Goal: Information Seeking & Learning: Learn about a topic

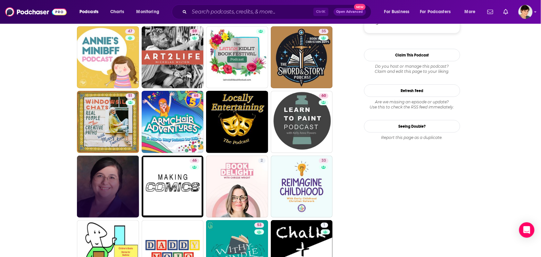
scroll to position [681, 0]
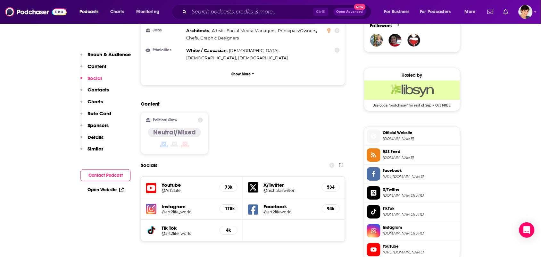
scroll to position [601, 0]
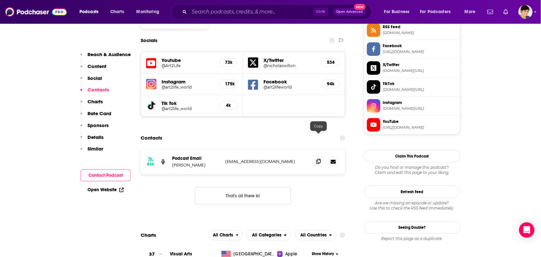
click at [314, 156] on span at bounding box center [319, 161] width 10 height 10
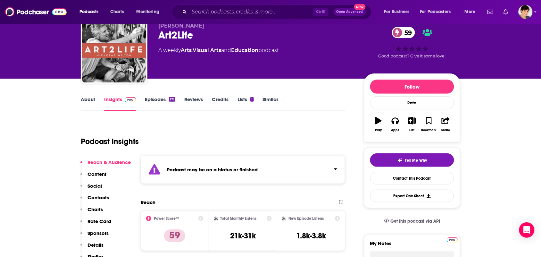
scroll to position [0, 0]
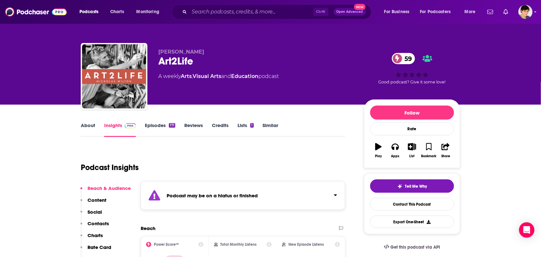
click at [90, 127] on link "About" at bounding box center [88, 129] width 14 height 15
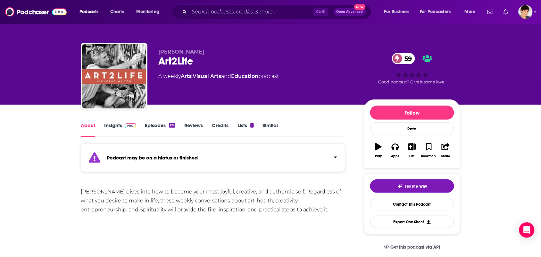
click at [123, 131] on link "Insights" at bounding box center [120, 129] width 32 height 15
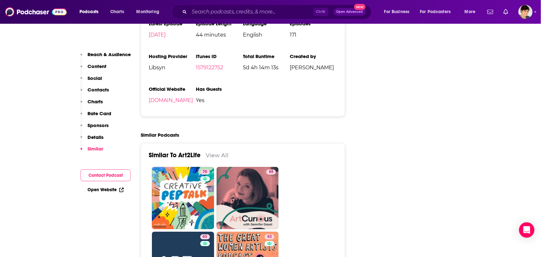
scroll to position [1041, 0]
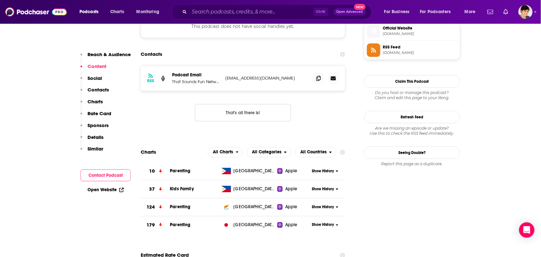
scroll to position [520, 0]
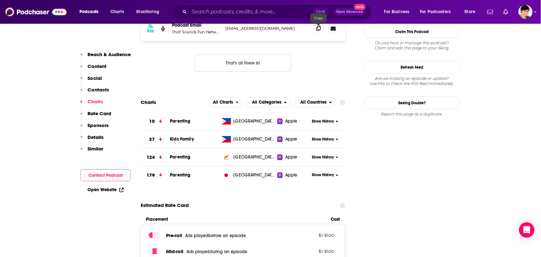
click at [318, 33] on span at bounding box center [319, 28] width 10 height 10
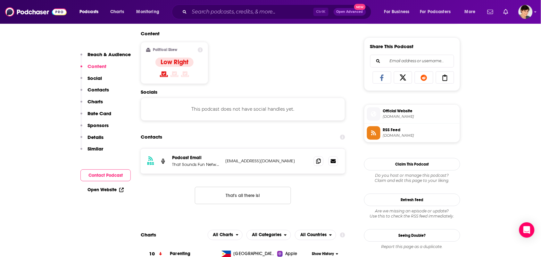
scroll to position [480, 0]
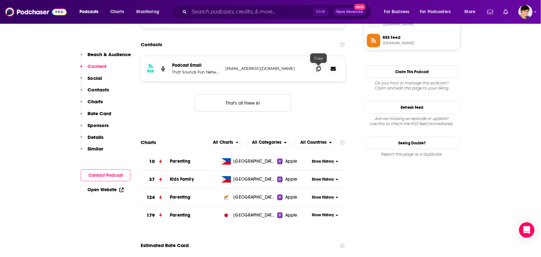
click at [314, 63] on div "RSS Podcast Email That Sounds Fun Network minibff@anniefdowns.com minibff@annie…" at bounding box center [243, 68] width 204 height 25
click at [315, 70] on span at bounding box center [319, 68] width 10 height 10
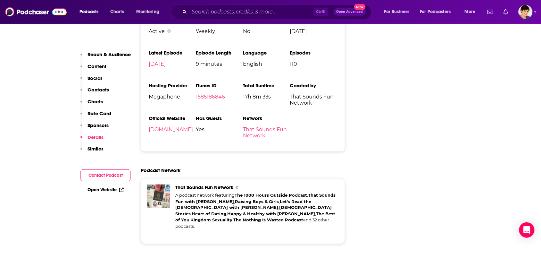
scroll to position [841, 0]
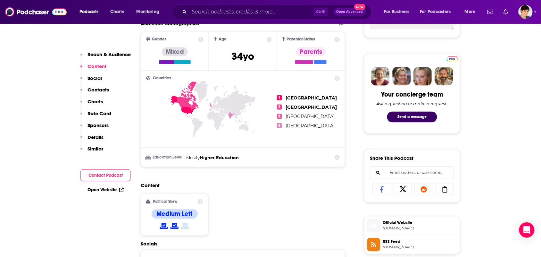
scroll to position [360, 0]
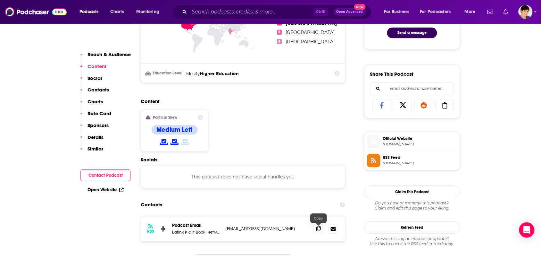
click at [316, 231] on icon at bounding box center [318, 228] width 4 height 5
click at [321, 228] on span at bounding box center [319, 229] width 10 height 10
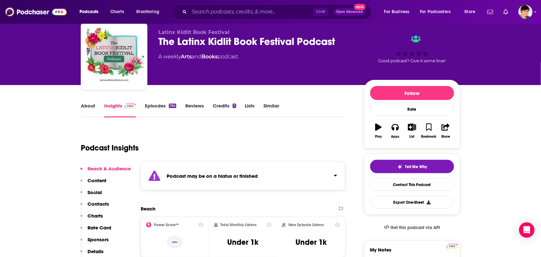
scroll to position [0, 0]
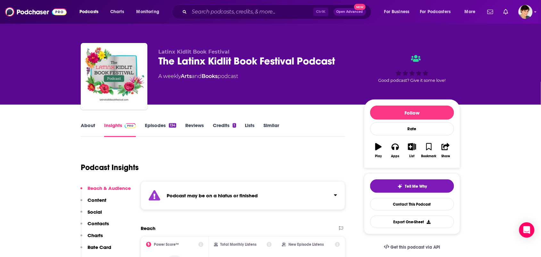
click at [87, 127] on link "About" at bounding box center [88, 129] width 14 height 15
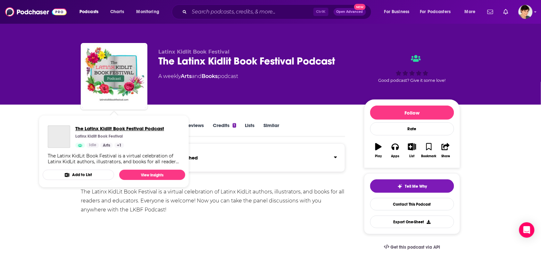
click at [118, 131] on span "The Latinx Kidlit Book Festival Podcast" at bounding box center [119, 128] width 89 height 6
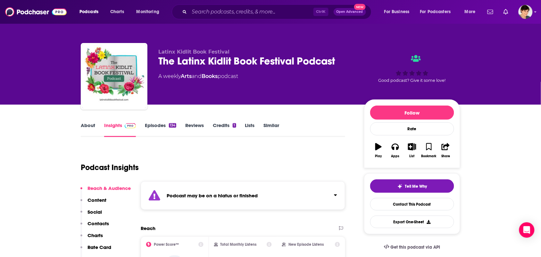
drag, startPoint x: 114, startPoint y: 128, endPoint x: 215, endPoint y: 151, distance: 104.1
click at [114, 128] on link "Insights" at bounding box center [120, 129] width 32 height 15
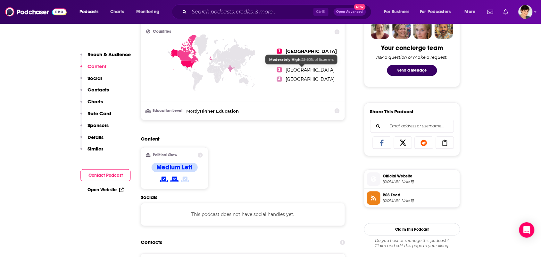
scroll to position [400, 0]
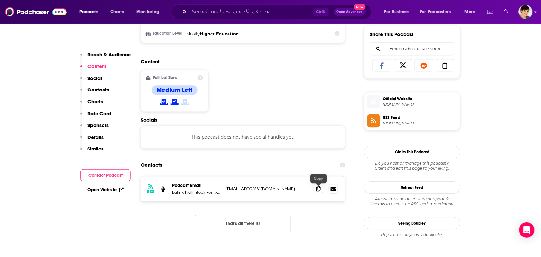
click at [317, 188] on icon at bounding box center [318, 188] width 4 height 5
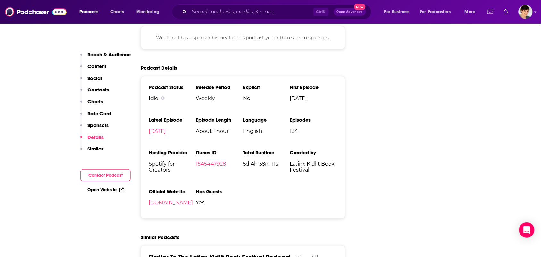
scroll to position [761, 0]
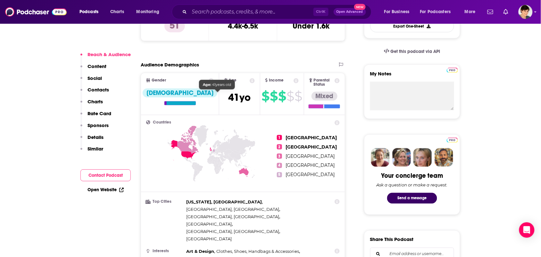
scroll to position [200, 0]
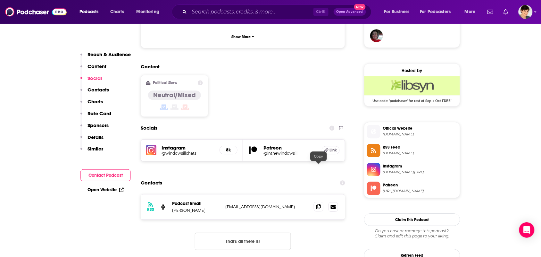
click at [319, 204] on icon at bounding box center [318, 206] width 4 height 5
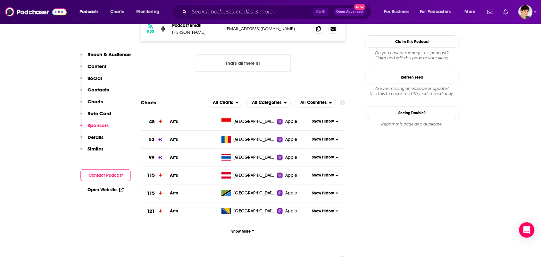
scroll to position [641, 0]
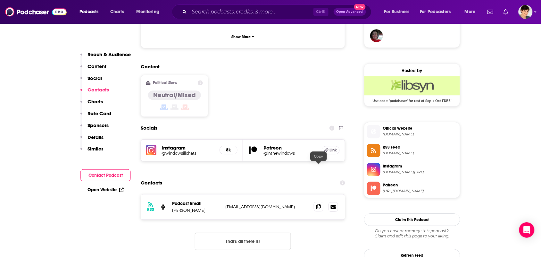
drag, startPoint x: 321, startPoint y: 168, endPoint x: 316, endPoint y: 167, distance: 4.6
click at [321, 201] on span at bounding box center [319, 206] width 10 height 10
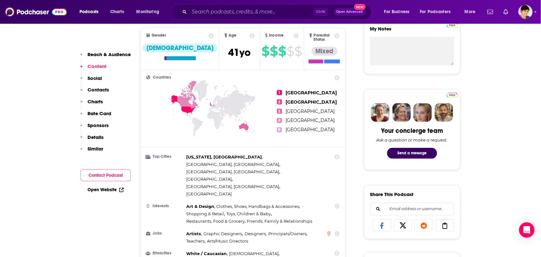
scroll to position [0, 0]
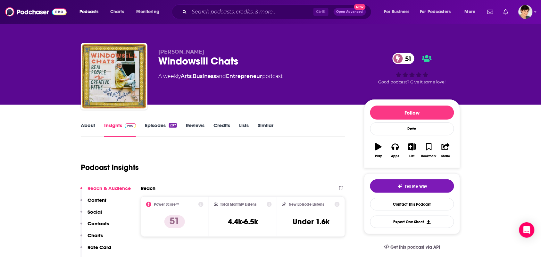
click at [86, 127] on link "About" at bounding box center [88, 129] width 14 height 15
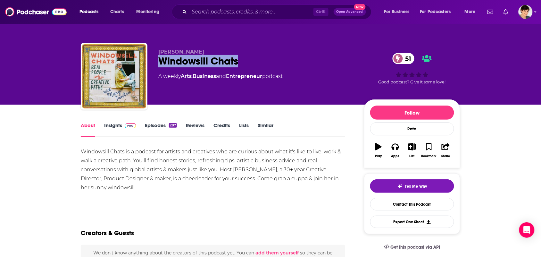
drag, startPoint x: 246, startPoint y: 59, endPoint x: 155, endPoint y: 61, distance: 91.3
click at [155, 61] on div "[PERSON_NAME] Windowsill Chats 51 A weekly Arts , Business and Entrepreneur pod…" at bounding box center [270, 77] width 379 height 69
copy h1 "Windowsill Chats"
drag, startPoint x: 203, startPoint y: 47, endPoint x: 151, endPoint y: 50, distance: 51.3
click at [151, 50] on div "[PERSON_NAME] Windowsill Chats 51 A weekly Arts , Business and Entrepreneur pod…" at bounding box center [270, 77] width 379 height 69
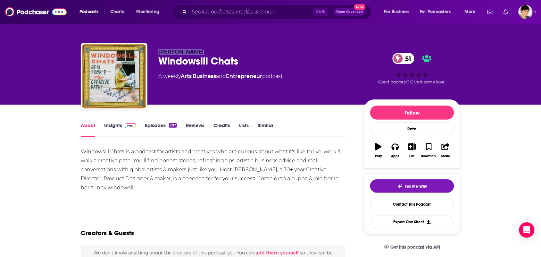
copy span "Margo Tantau"
drag, startPoint x: 266, startPoint y: 80, endPoint x: 222, endPoint y: 81, distance: 44.5
click at [235, 81] on div "Margo Tantau Windowsill Chats 51 A weekly Arts , Business and Entrepreneur podc…" at bounding box center [255, 74] width 195 height 51
drag, startPoint x: 222, startPoint y: 81, endPoint x: 203, endPoint y: 81, distance: 18.9
click at [203, 81] on div "Margo Tantau Windowsill Chats 51 A weekly Arts , Business and Entrepreneur podc…" at bounding box center [255, 74] width 195 height 51
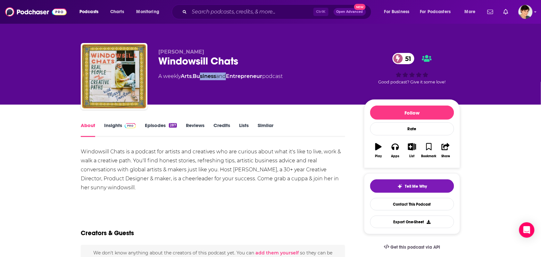
click at [197, 80] on div "Margo Tantau Windowsill Chats 51 A weekly Arts , Business and Entrepreneur podc…" at bounding box center [255, 74] width 195 height 51
click at [186, 79] on div "Margo Tantau Windowsill Chats 51 A weekly Arts , Business and Entrepreneur podc…" at bounding box center [255, 74] width 195 height 51
drag, startPoint x: 268, startPoint y: 79, endPoint x: 183, endPoint y: 75, distance: 85.0
click at [183, 75] on div "A weekly Arts , Business and Entrepreneur podcast" at bounding box center [220, 76] width 124 height 8
copy div "Arts , Business and Entrepreneur"
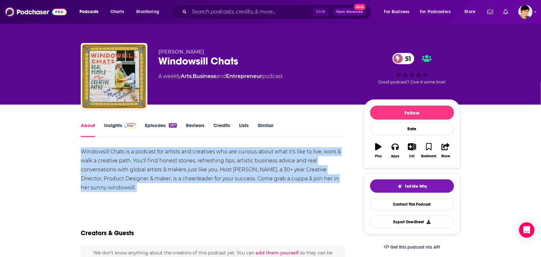
drag, startPoint x: 113, startPoint y: 192, endPoint x: 79, endPoint y: 152, distance: 52.5
copy div "Windowsill Chats is a podcast for artists and creatives who are curious about w…"
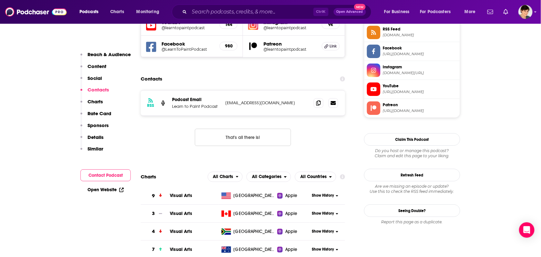
scroll to position [601, 0]
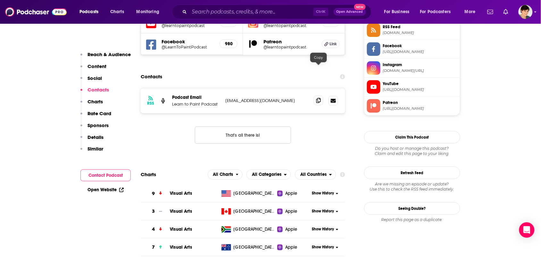
click at [318, 98] on icon at bounding box center [318, 100] width 4 height 5
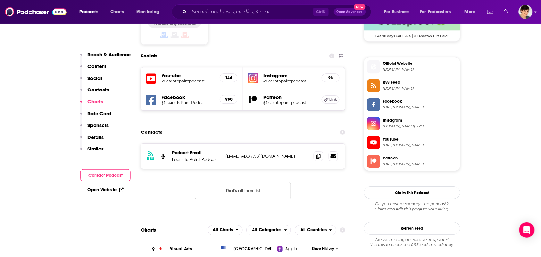
scroll to position [520, 0]
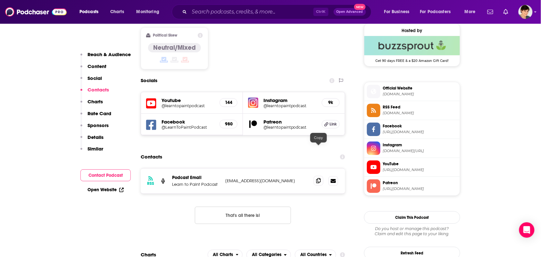
click at [318, 178] on icon at bounding box center [318, 180] width 4 height 5
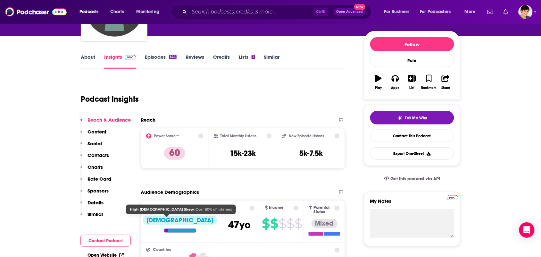
scroll to position [0, 0]
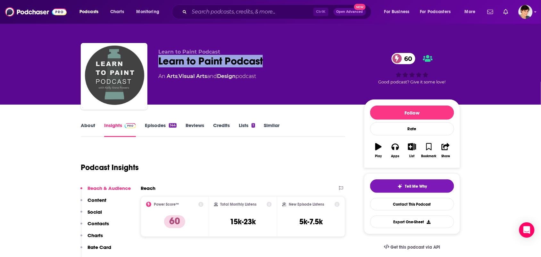
drag, startPoint x: 269, startPoint y: 62, endPoint x: 157, endPoint y: 66, distance: 111.8
click at [157, 66] on div "Learn to Paint Podcast Learn to Paint Podcast 60 An Arts , Visual Arts and Desi…" at bounding box center [270, 77] width 379 height 69
copy h2 "Learn to Paint Podcast"
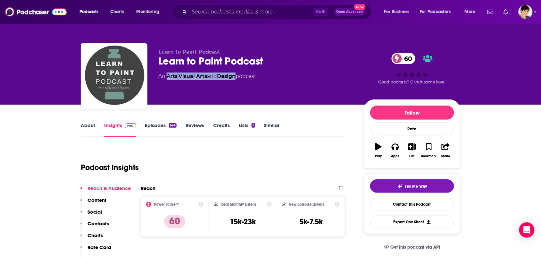
drag, startPoint x: 239, startPoint y: 81, endPoint x: 168, endPoint y: 78, distance: 70.5
click at [168, 78] on div "Learn to Paint Podcast Learn to Paint Podcast 60 An Arts , Visual Arts and Desi…" at bounding box center [255, 74] width 195 height 51
copy div "Arts , Visual Arts and Design"
click at [87, 127] on link "About" at bounding box center [88, 129] width 14 height 15
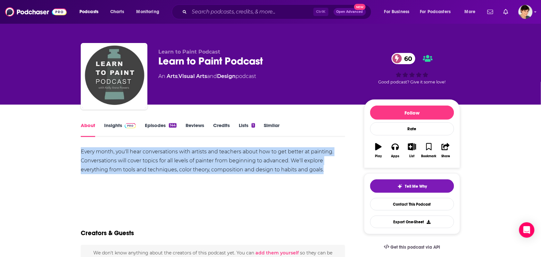
drag, startPoint x: 316, startPoint y: 170, endPoint x: 86, endPoint y: 95, distance: 242.3
copy div "Every month, you'll hear conversations with artists and teachers about how to g…"
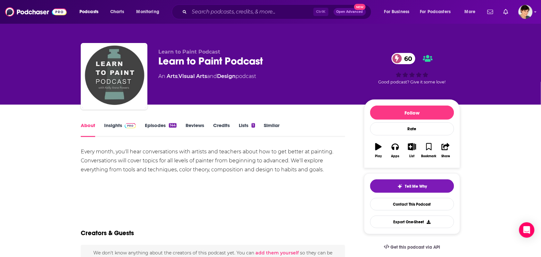
click at [210, 215] on div "Creators & Guests" at bounding box center [213, 228] width 264 height 31
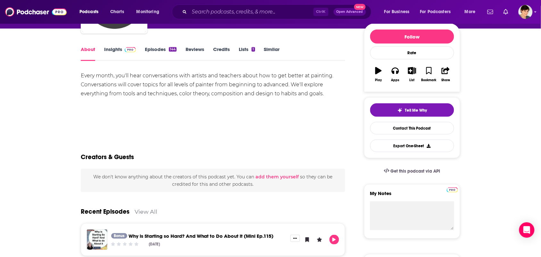
scroll to position [160, 0]
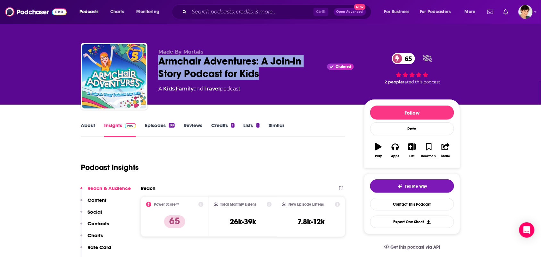
drag, startPoint x: 264, startPoint y: 70, endPoint x: 155, endPoint y: 61, distance: 109.9
click at [155, 61] on div "Made By Mortals Armchair Adventures: A Join-In Story Podcast for Kids Claimed 6…" at bounding box center [270, 77] width 379 height 69
copy h2 "Armchair Adventures: A Join-In Story Podcast for Kids"
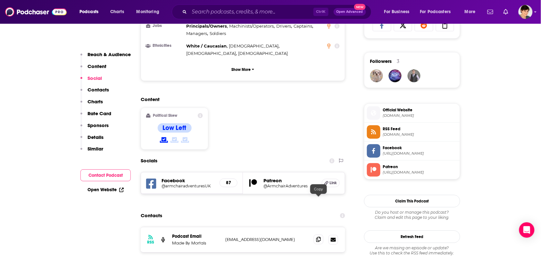
click at [319, 236] on icon at bounding box center [318, 238] width 4 height 5
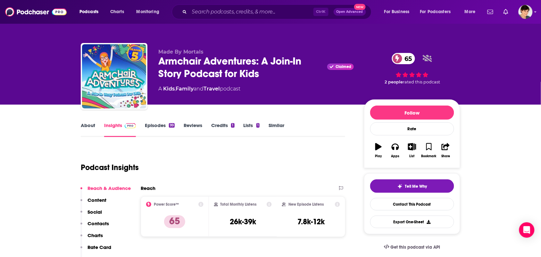
click at [158, 127] on link "Episodes 99" at bounding box center [160, 129] width 30 height 15
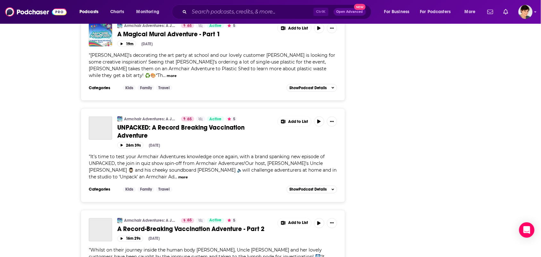
scroll to position [1001, 0]
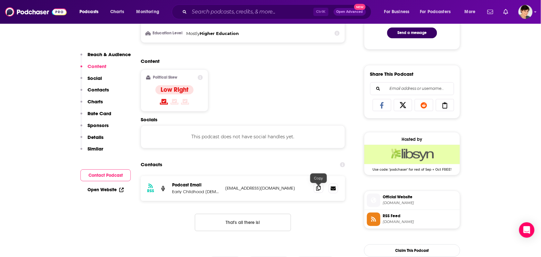
click at [315, 191] on span at bounding box center [319, 188] width 10 height 10
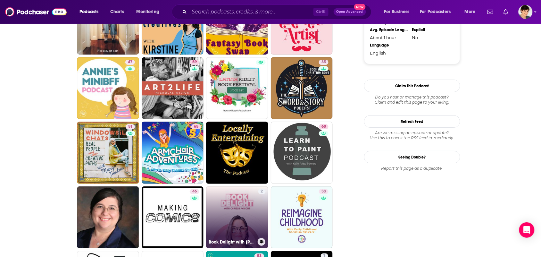
scroll to position [681, 0]
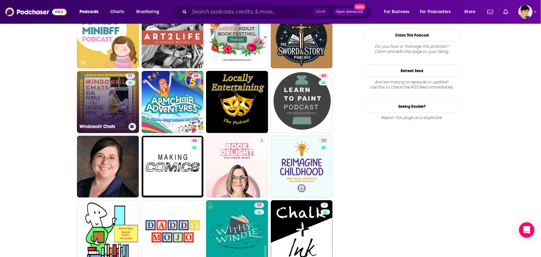
drag, startPoint x: 111, startPoint y: 95, endPoint x: 119, endPoint y: 99, distance: 9.3
click link "51 Windowsill Chats"
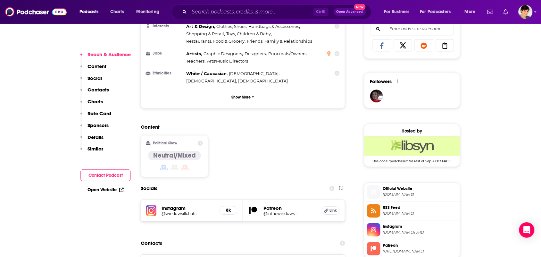
scroll to position [520, 0]
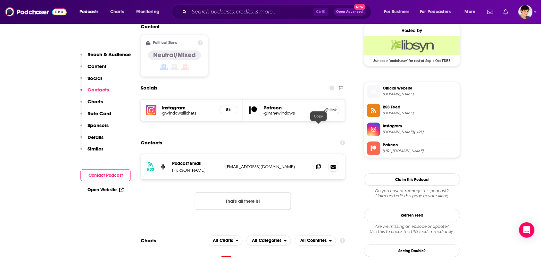
click icon
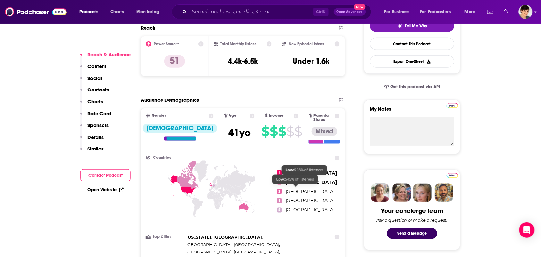
scroll to position [400, 0]
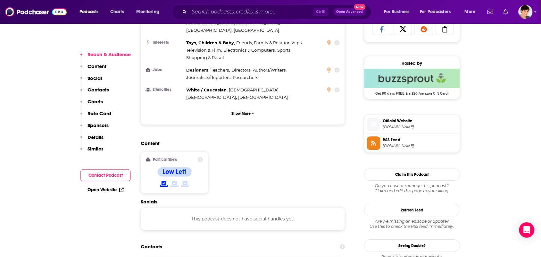
scroll to position [641, 0]
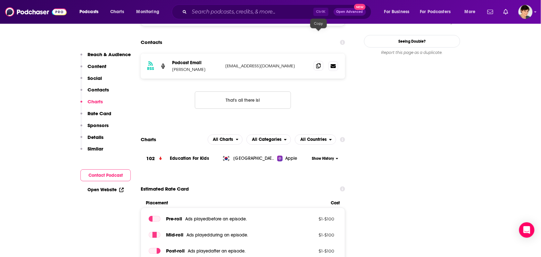
click at [319, 61] on span at bounding box center [319, 66] width 10 height 10
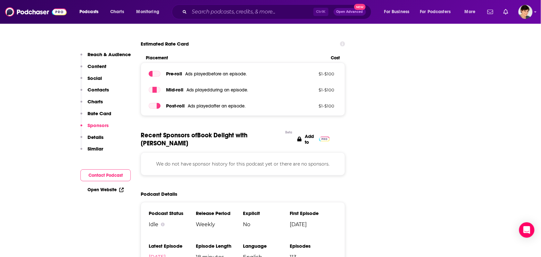
scroll to position [681, 0]
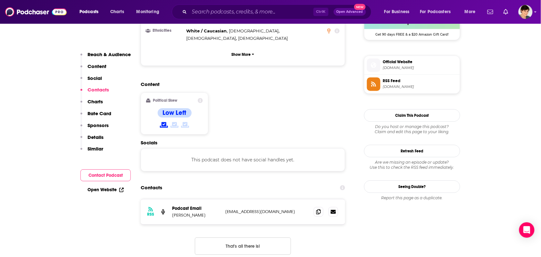
scroll to position [560, 0]
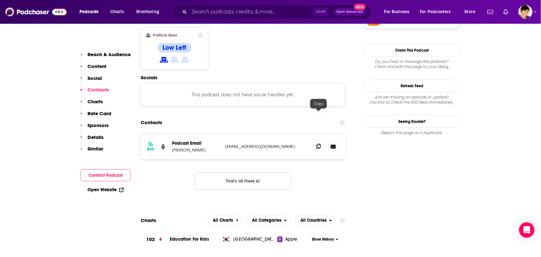
click at [315, 141] on span at bounding box center [319, 146] width 10 height 10
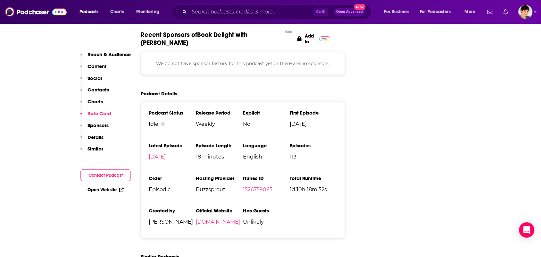
scroll to position [961, 0]
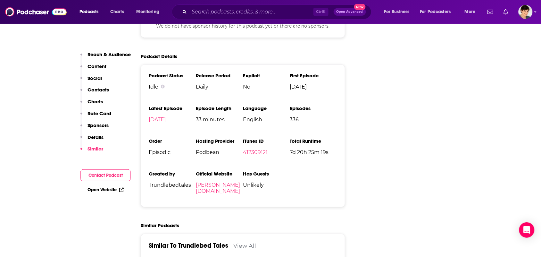
scroll to position [881, 0]
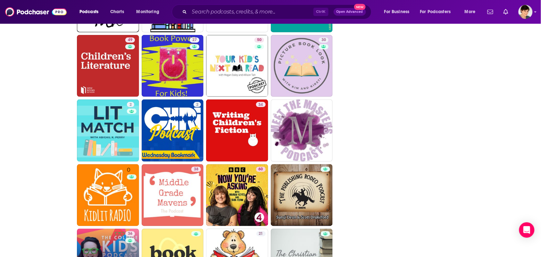
scroll to position [961, 0]
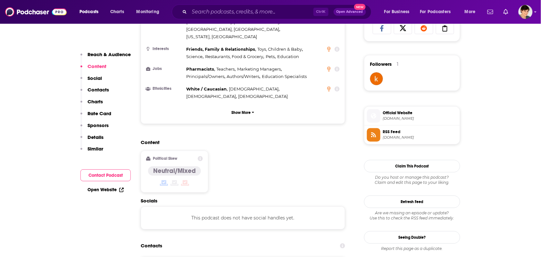
scroll to position [520, 0]
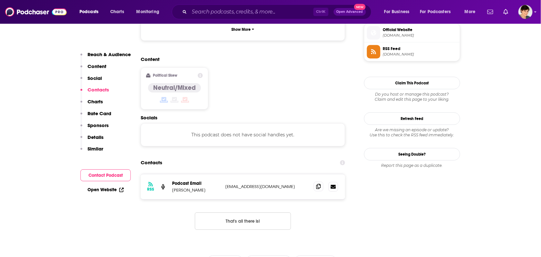
click at [317, 184] on icon at bounding box center [318, 186] width 4 height 5
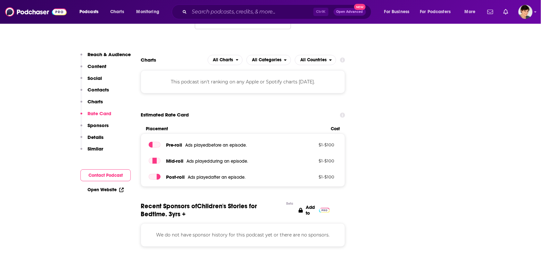
scroll to position [881, 0]
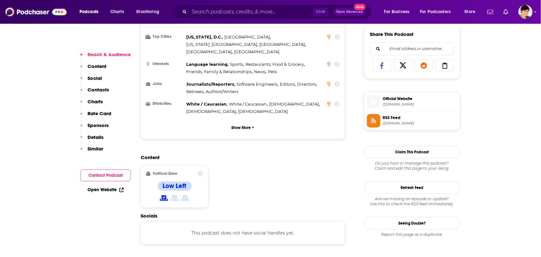
scroll to position [560, 0]
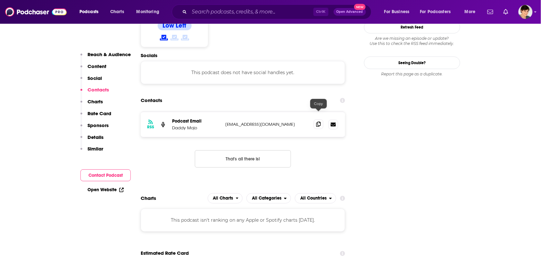
click at [317, 121] on icon at bounding box center [318, 123] width 4 height 5
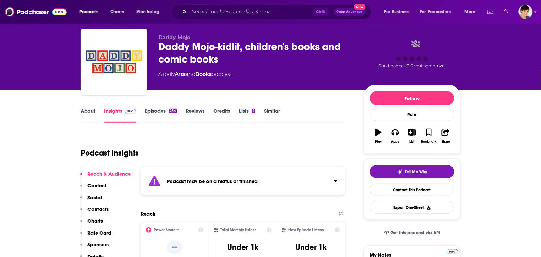
scroll to position [0, 0]
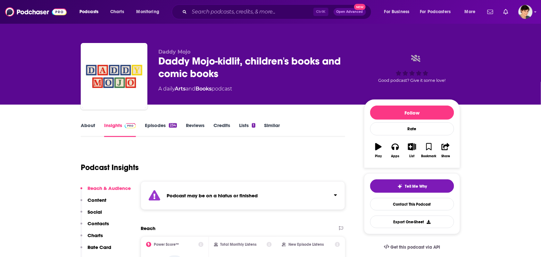
click at [150, 122] on link "Episodes 234" at bounding box center [161, 129] width 32 height 15
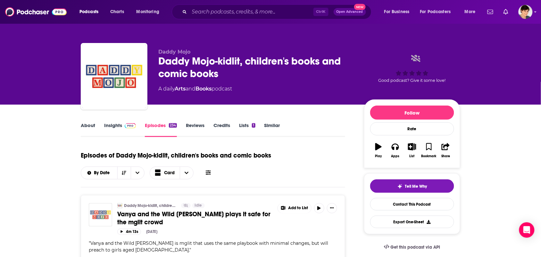
click at [118, 124] on link "Insights" at bounding box center [120, 129] width 32 height 15
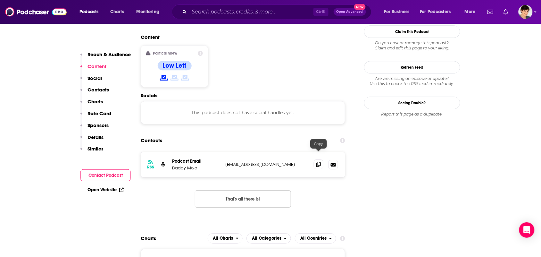
click at [321, 159] on span at bounding box center [319, 164] width 10 height 10
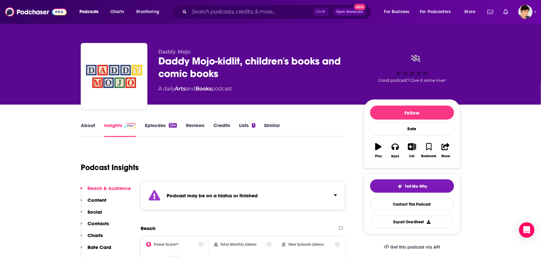
click at [81, 130] on link "About" at bounding box center [88, 129] width 14 height 15
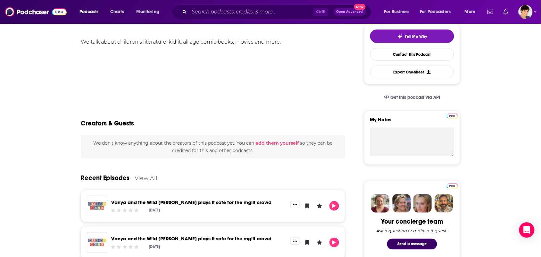
scroll to position [0, 0]
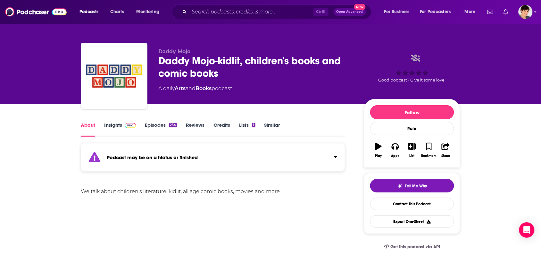
click at [155, 130] on link "Episodes 234" at bounding box center [161, 129] width 32 height 15
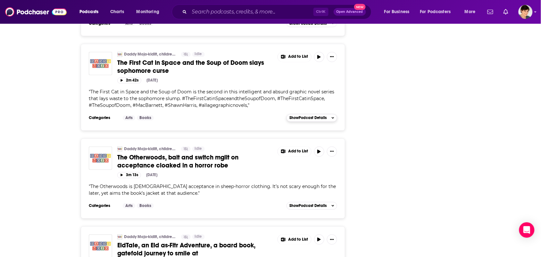
scroll to position [1081, 0]
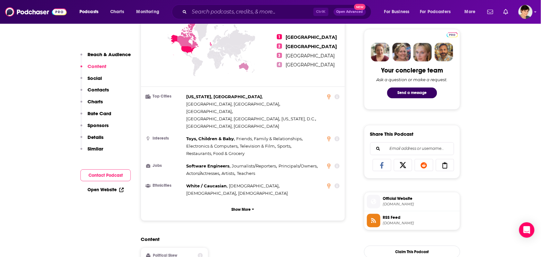
scroll to position [440, 0]
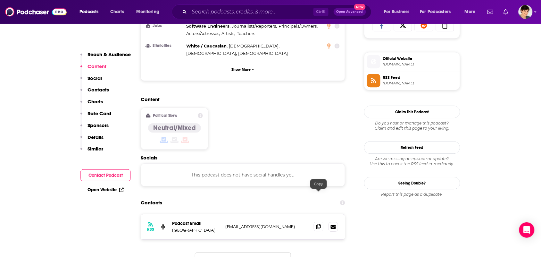
click at [315, 221] on span at bounding box center [319, 226] width 10 height 10
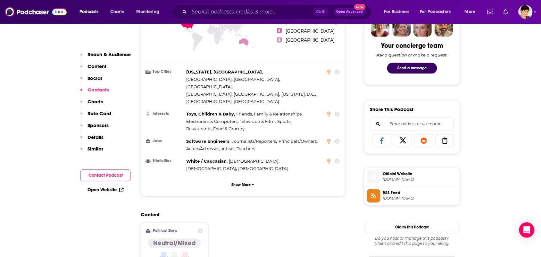
scroll to position [320, 0]
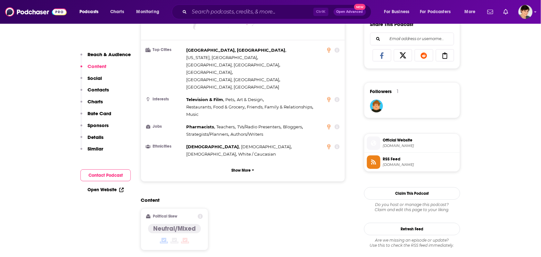
scroll to position [480, 0]
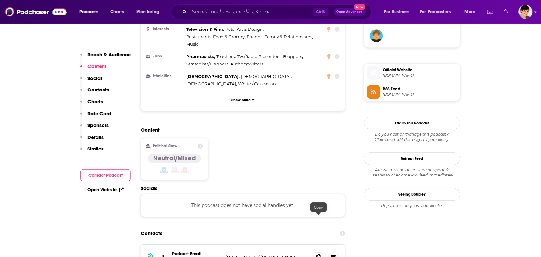
click at [319, 254] on icon at bounding box center [318, 256] width 4 height 5
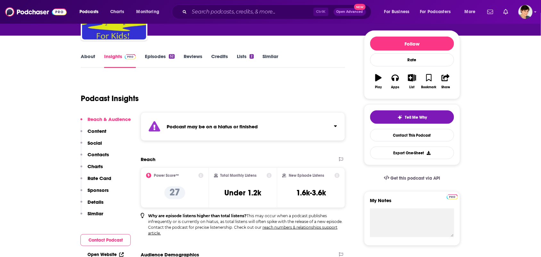
scroll to position [0, 0]
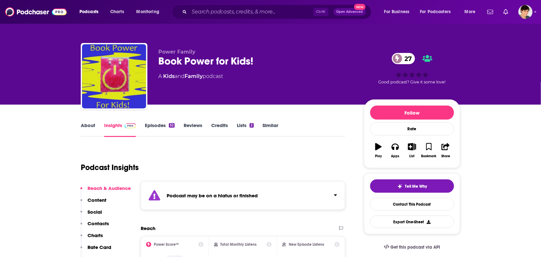
click at [83, 124] on link "About" at bounding box center [88, 129] width 14 height 15
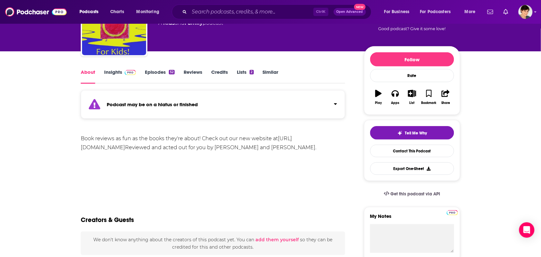
scroll to position [40, 0]
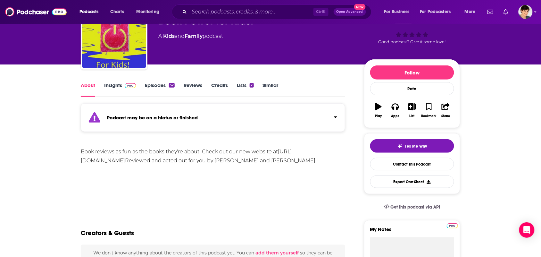
click at [118, 86] on link "Insights" at bounding box center [120, 89] width 32 height 15
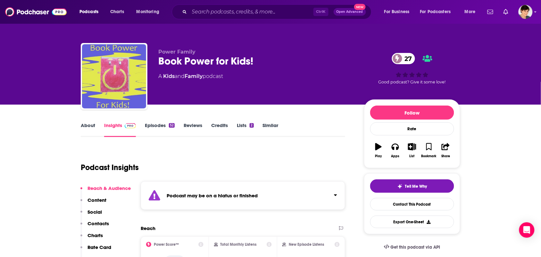
click at [143, 88] on img "Book Power for Kids!" at bounding box center [114, 76] width 64 height 64
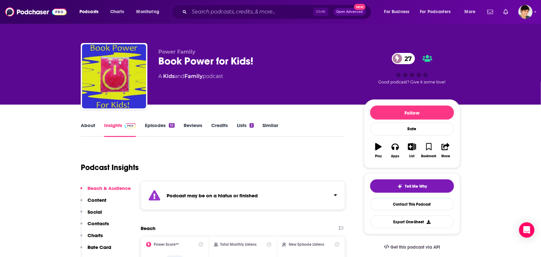
click at [164, 130] on link "Episodes 52" at bounding box center [160, 129] width 30 height 15
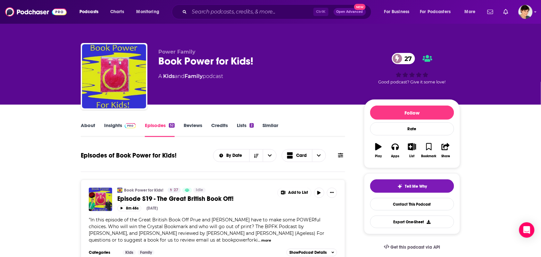
click at [109, 127] on link "Insights" at bounding box center [120, 129] width 32 height 15
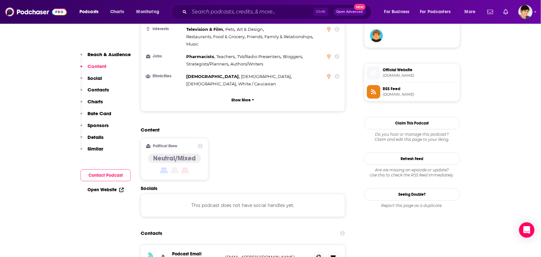
scroll to position [641, 0]
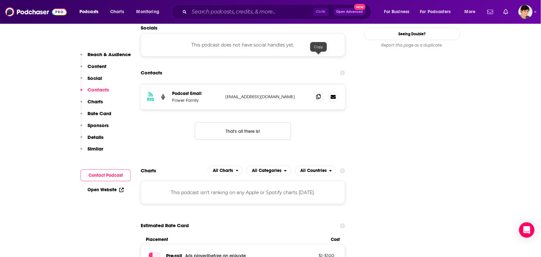
click at [321, 92] on span at bounding box center [319, 97] width 10 height 10
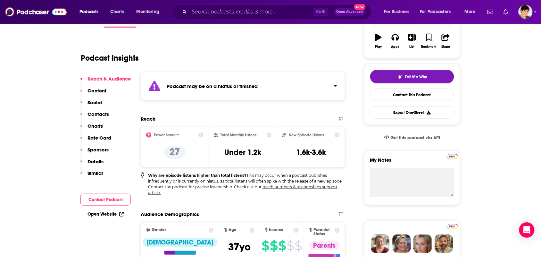
scroll to position [0, 0]
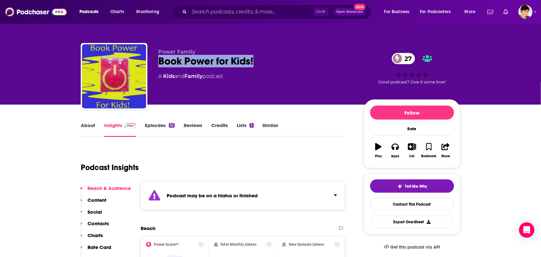
drag, startPoint x: 242, startPoint y: 60, endPoint x: 155, endPoint y: 61, distance: 86.5
click at [155, 61] on div "Power Family Book Power for Kids! 27 A Kids and Family podcast 27 Good podcast?…" at bounding box center [270, 77] width 379 height 69
copy h2 "Book Power for Kids!"
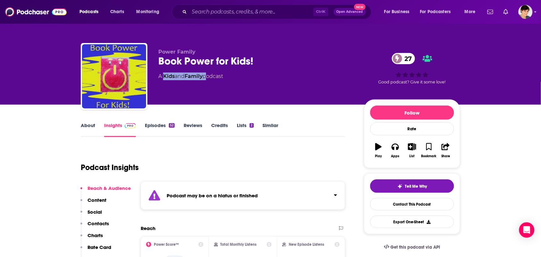
drag, startPoint x: 204, startPoint y: 82, endPoint x: 164, endPoint y: 77, distance: 40.4
click at [163, 79] on div "Power Family Book Power for Kids! 27 A Kids and Family podcast" at bounding box center [255, 74] width 195 height 51
copy div "Kids and Family"
click at [90, 131] on link "About" at bounding box center [88, 129] width 14 height 15
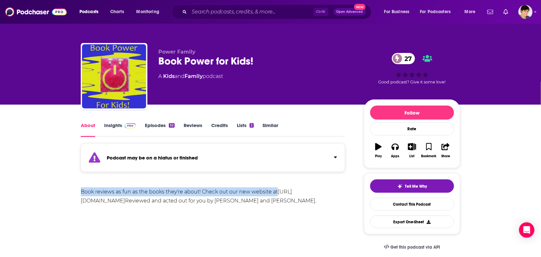
drag, startPoint x: 289, startPoint y: 190, endPoint x: 79, endPoint y: 191, distance: 209.8
drag, startPoint x: 277, startPoint y: 198, endPoint x: 78, endPoint y: 188, distance: 200.1
click at [102, 189] on div "Book reviews as fun as the books they're about! Check out our new website at [U…" at bounding box center [213, 196] width 264 height 18
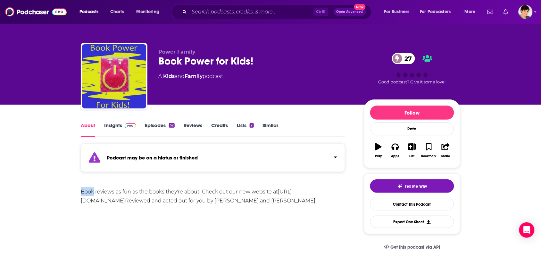
drag, startPoint x: 78, startPoint y: 188, endPoint x: 50, endPoint y: 188, distance: 27.2
click at [81, 192] on div "Book reviews as fun as the books they're about! Check out our new website at [U…" at bounding box center [213, 196] width 264 height 18
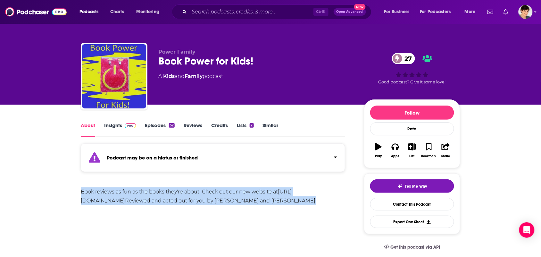
drag, startPoint x: 81, startPoint y: 192, endPoint x: 345, endPoint y: 202, distance: 264.5
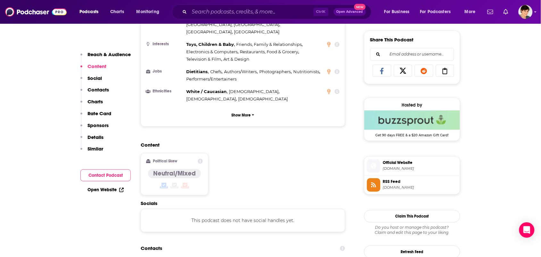
scroll to position [480, 0]
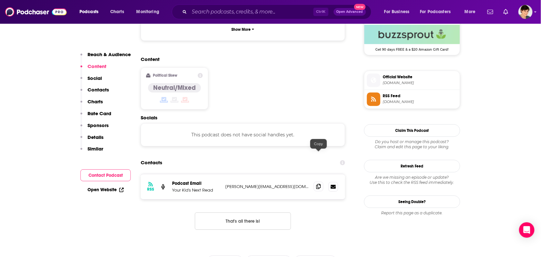
click at [318, 184] on icon at bounding box center [318, 186] width 4 height 5
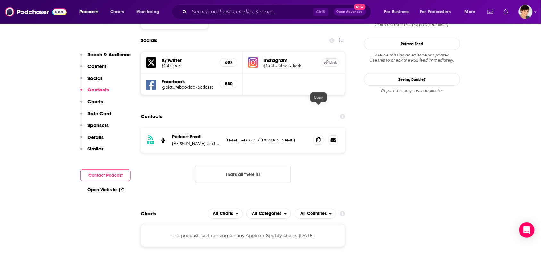
click at [320, 137] on icon at bounding box center [318, 139] width 4 height 5
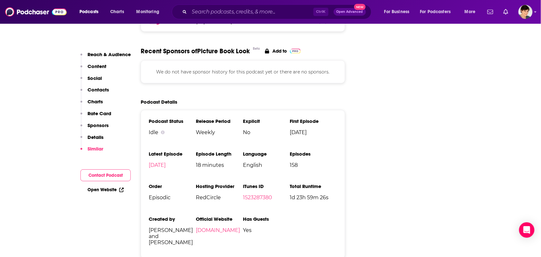
scroll to position [881, 0]
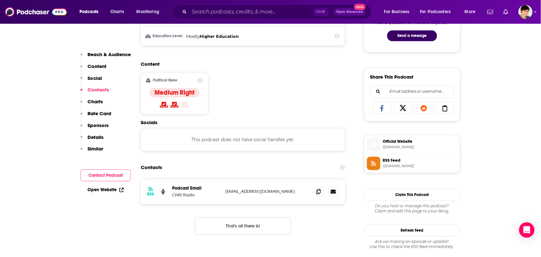
scroll to position [440, 0]
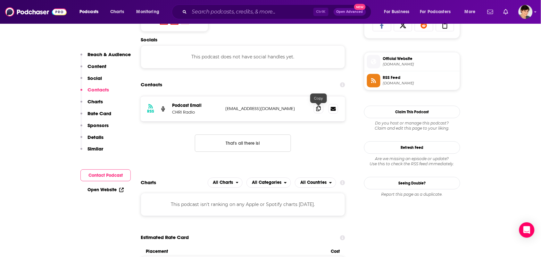
click at [317, 110] on icon at bounding box center [318, 108] width 4 height 5
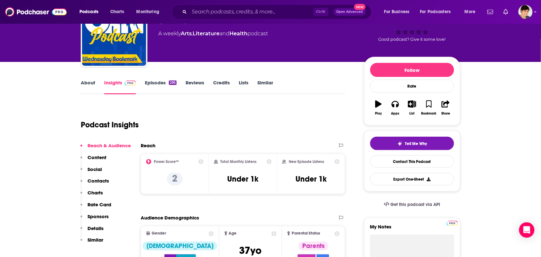
scroll to position [0, 0]
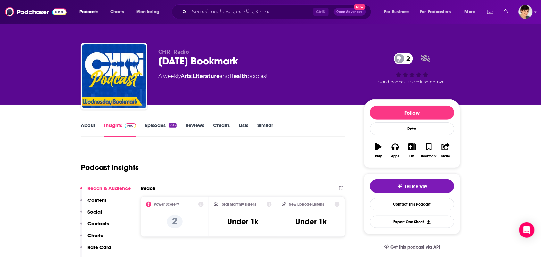
click at [92, 132] on link "About" at bounding box center [88, 129] width 14 height 15
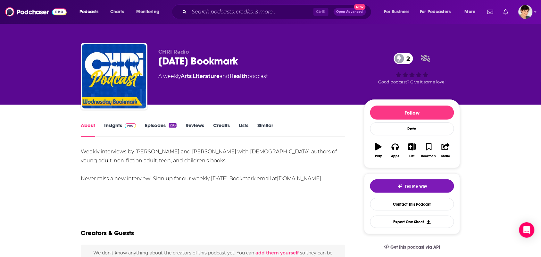
click at [161, 123] on link "Episodes 295" at bounding box center [161, 129] width 32 height 15
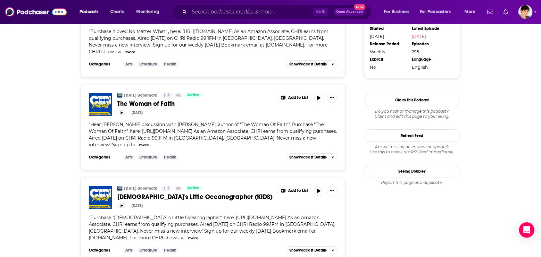
scroll to position [601, 0]
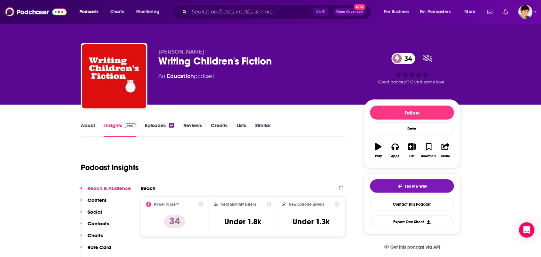
click at [83, 121] on div "About Insights Episodes 41 Reviews Credits Lists Similar" at bounding box center [213, 129] width 264 height 16
click at [84, 124] on link "About" at bounding box center [88, 129] width 14 height 15
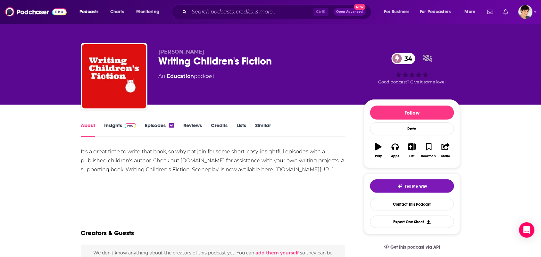
click at [151, 130] on link "Episodes 41" at bounding box center [159, 129] width 29 height 15
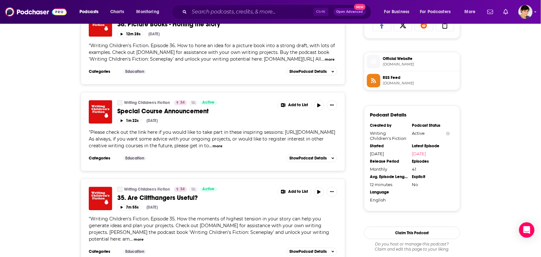
scroll to position [641, 0]
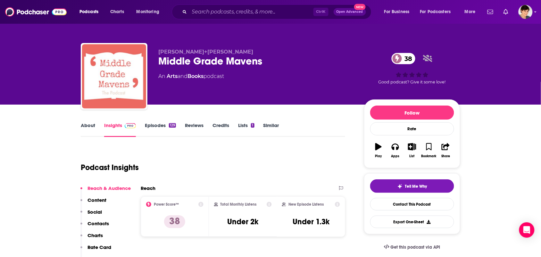
click at [84, 123] on link "About" at bounding box center [88, 129] width 14 height 15
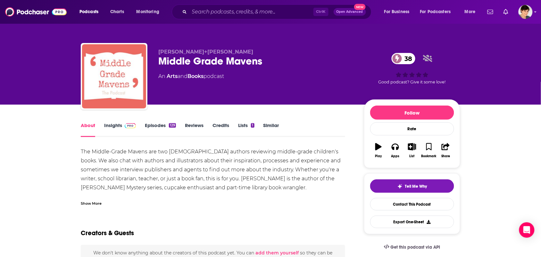
click at [108, 199] on div "Show More" at bounding box center [213, 200] width 264 height 11
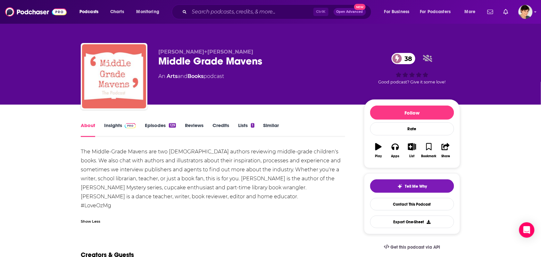
click at [114, 132] on link "Insights" at bounding box center [120, 129] width 32 height 15
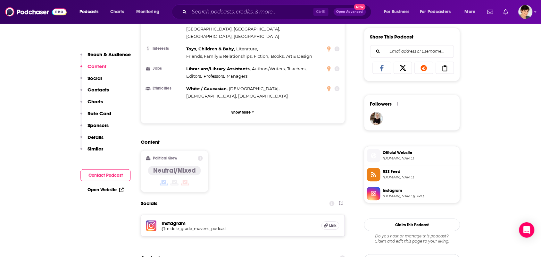
scroll to position [360, 0]
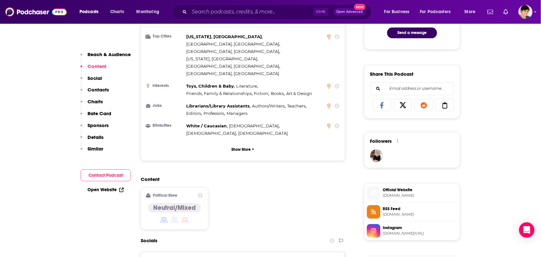
click at [412, 193] on span "Official Website" at bounding box center [420, 190] width 74 height 6
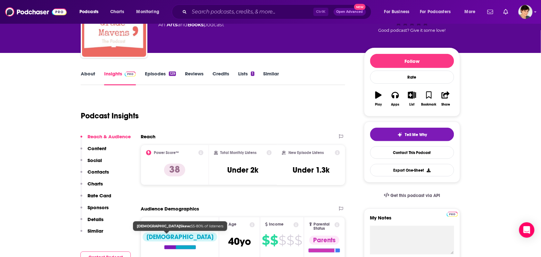
scroll to position [0, 0]
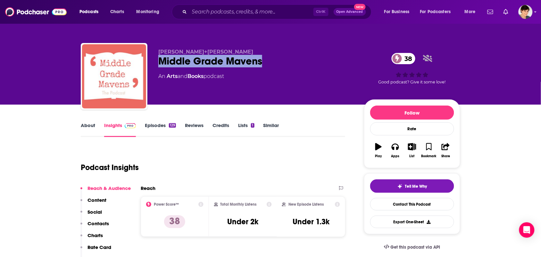
drag, startPoint x: 228, startPoint y: 62, endPoint x: 151, endPoint y: 65, distance: 76.6
click at [151, 65] on div "Julie Grasso+Pamela Ueckerman Middle Grade Mavens 38 An Arts and Books podcast …" at bounding box center [270, 77] width 379 height 69
copy h2 "Middle Grade Mavens"
drag, startPoint x: 247, startPoint y: 49, endPoint x: 146, endPoint y: 48, distance: 100.9
click at [146, 48] on div "Julie Grasso+Pamela Ueckerman Middle Grade Mavens 38 An Arts and Books podcast …" at bounding box center [270, 77] width 379 height 69
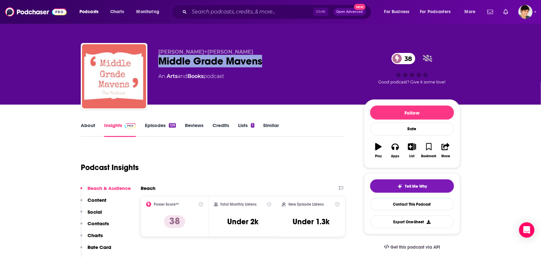
copy div "Julie Grasso+Pamela Ueckerman"
click at [91, 123] on link "About" at bounding box center [88, 129] width 14 height 15
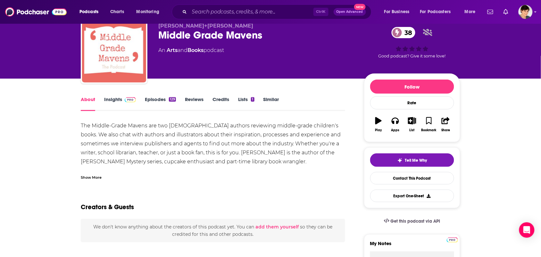
scroll to position [40, 0]
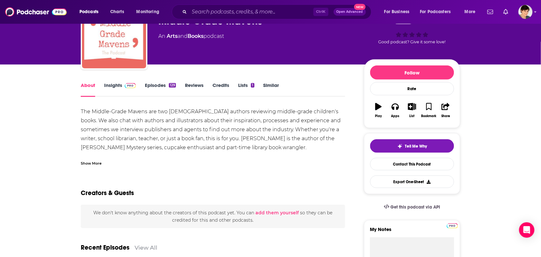
click at [104, 162] on div "Show More" at bounding box center [213, 160] width 264 height 11
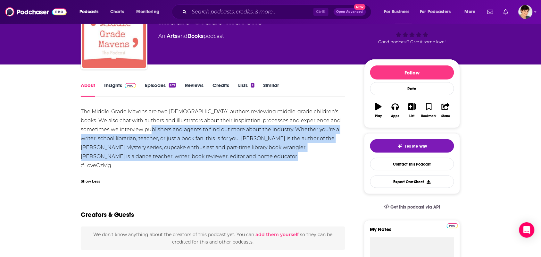
drag, startPoint x: 236, startPoint y: 155, endPoint x: 99, endPoint y: 119, distance: 142.0
click at [110, 122] on div "The Middle-Grade Mavens are two Australian authors reviewing middle-grade child…" at bounding box center [213, 138] width 264 height 63
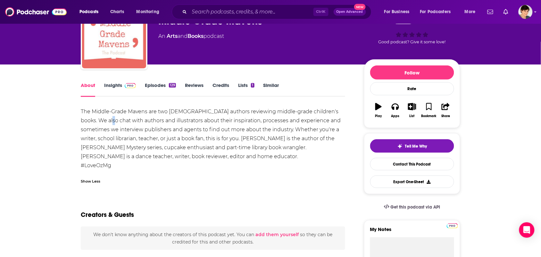
click at [92, 115] on div "The Middle-Grade Mavens are two Australian authors reviewing middle-grade child…" at bounding box center [213, 138] width 264 height 63
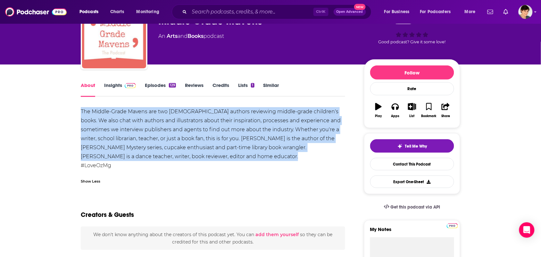
drag, startPoint x: 102, startPoint y: 111, endPoint x: 227, endPoint y: 156, distance: 132.9
click at [227, 156] on div "The Middle-Grade Mavens are two Australian authors reviewing middle-grade child…" at bounding box center [213, 138] width 264 height 63
copy div "The Middle-Grade Mavens are two Australian authors reviewing middle-grade child…"
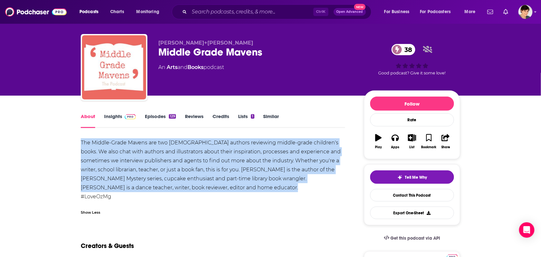
scroll to position [0, 0]
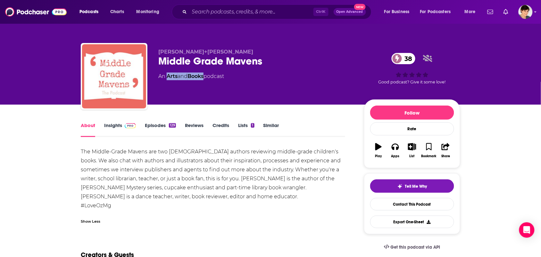
drag, startPoint x: 204, startPoint y: 81, endPoint x: 170, endPoint y: 55, distance: 43.0
click at [167, 79] on div "Julie Grasso+Pamela Ueckerman Middle Grade Mavens 38 An Arts and Books podcast" at bounding box center [255, 74] width 195 height 51
copy div "Arts and Books"
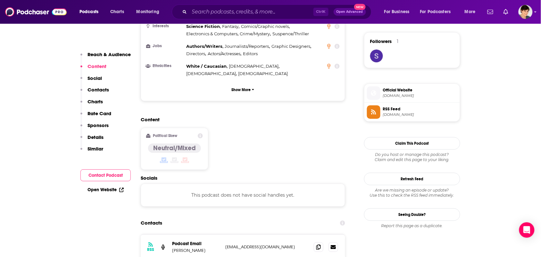
scroll to position [560, 0]
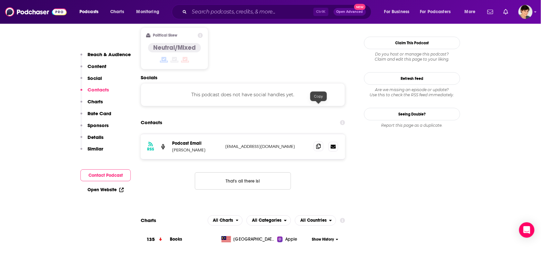
click at [322, 141] on span at bounding box center [319, 146] width 10 height 10
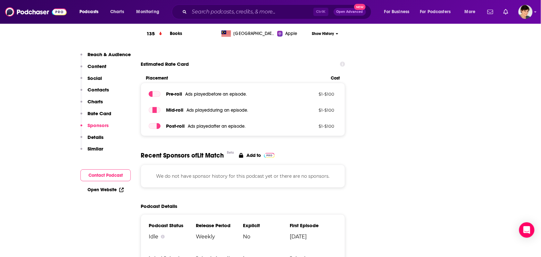
scroll to position [881, 0]
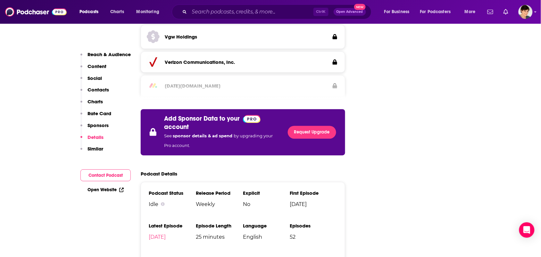
scroll to position [1281, 0]
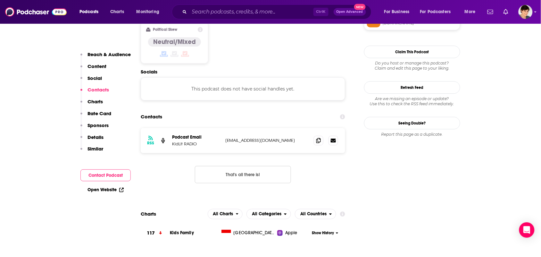
scroll to position [601, 0]
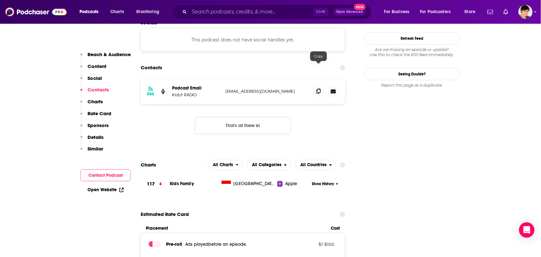
click at [318, 88] on icon at bounding box center [318, 90] width 4 height 5
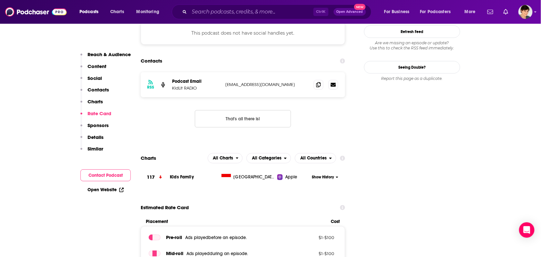
scroll to position [560, 0]
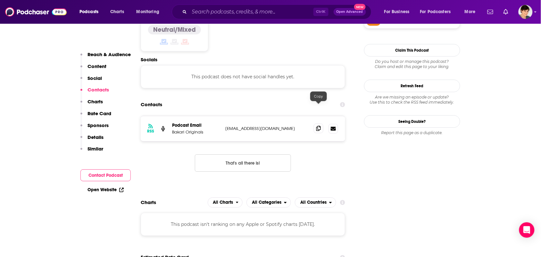
click at [322, 123] on span at bounding box center [319, 128] width 10 height 10
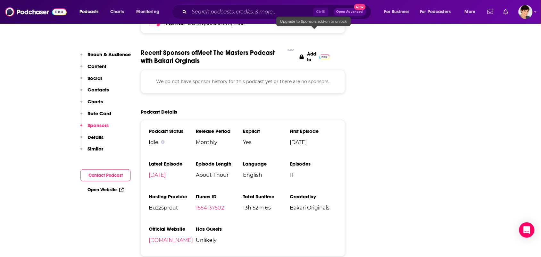
scroll to position [961, 0]
